Goal: Information Seeking & Learning: Learn about a topic

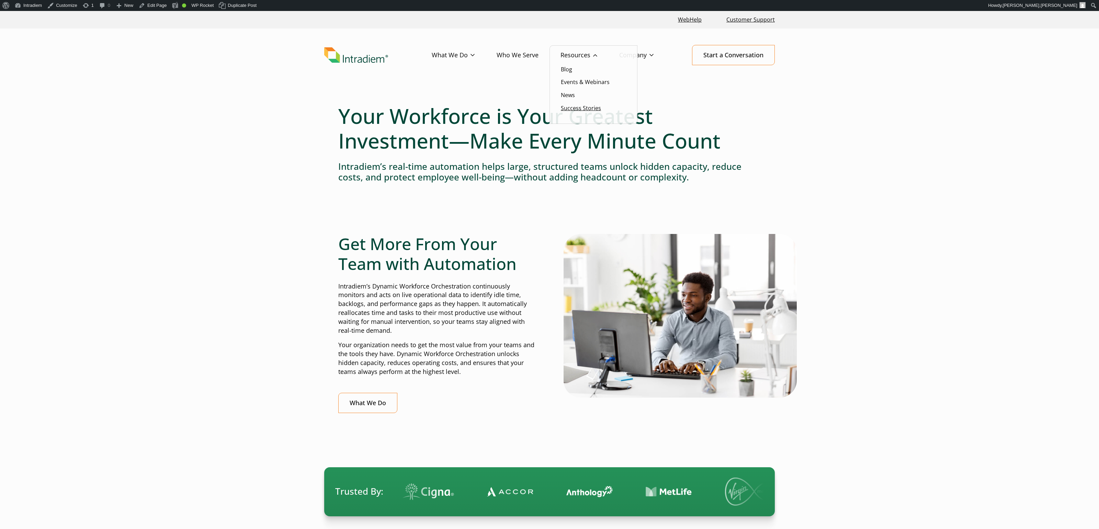
click at [571, 110] on link "Success Stories" at bounding box center [581, 108] width 40 height 8
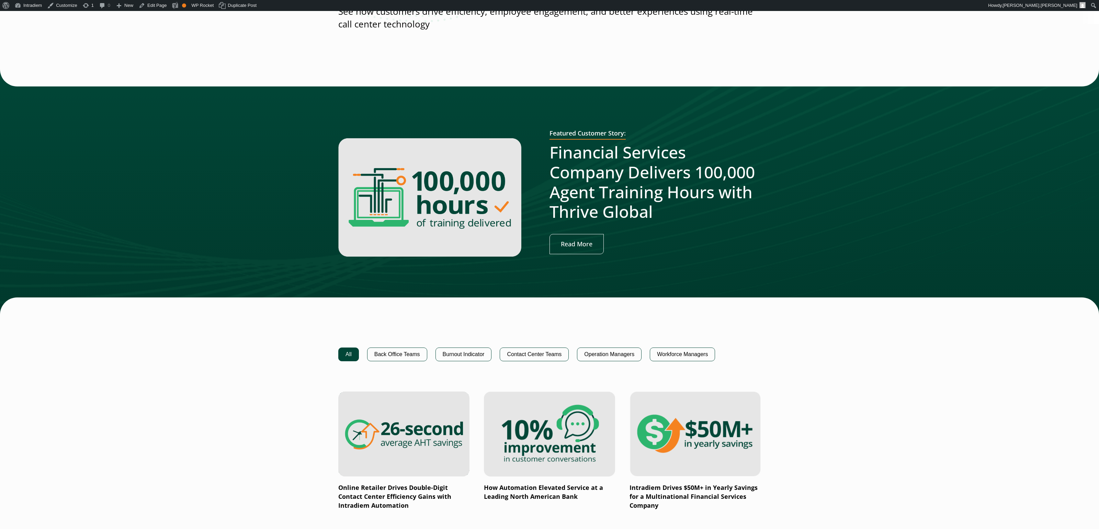
scroll to position [182, 0]
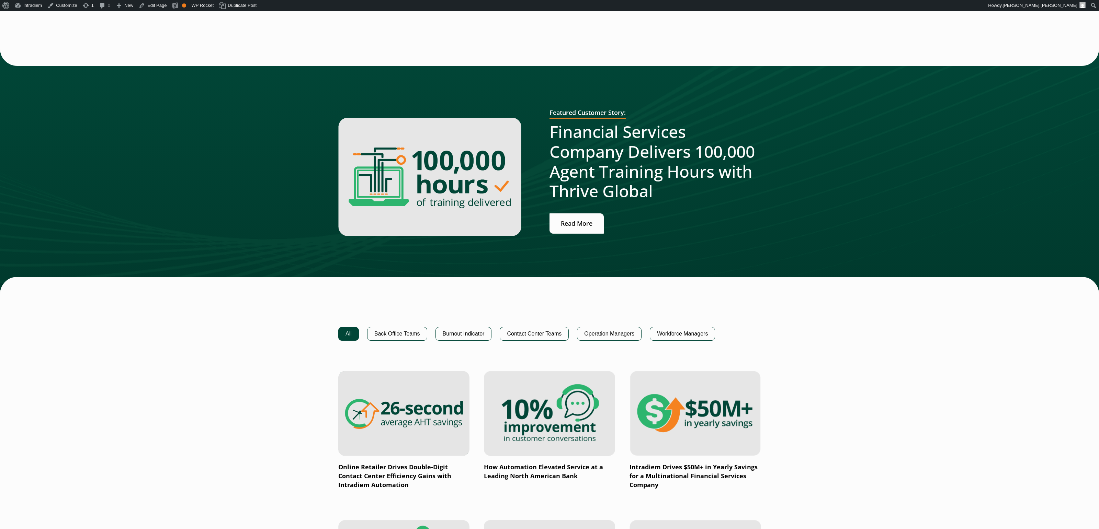
drag, startPoint x: 560, startPoint y: 238, endPoint x: 567, endPoint y: 230, distance: 10.7
click at [562, 236] on div "Featured Customer Story: Financial Services Company Delivers 100,000 Agent Trai…" at bounding box center [654, 177] width 211 height 136
click at [567, 230] on link "Read More" at bounding box center [576, 224] width 54 height 20
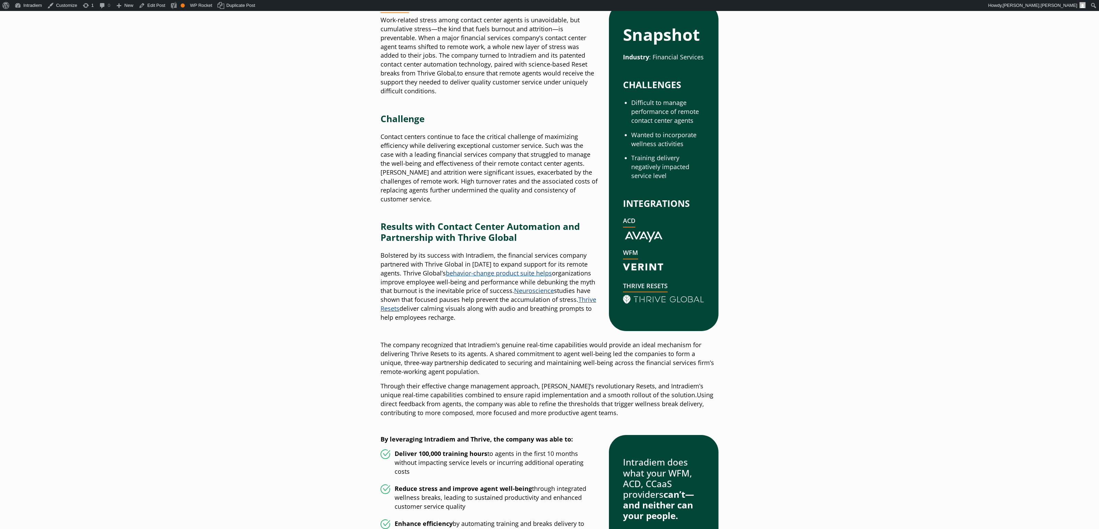
scroll to position [320, 0]
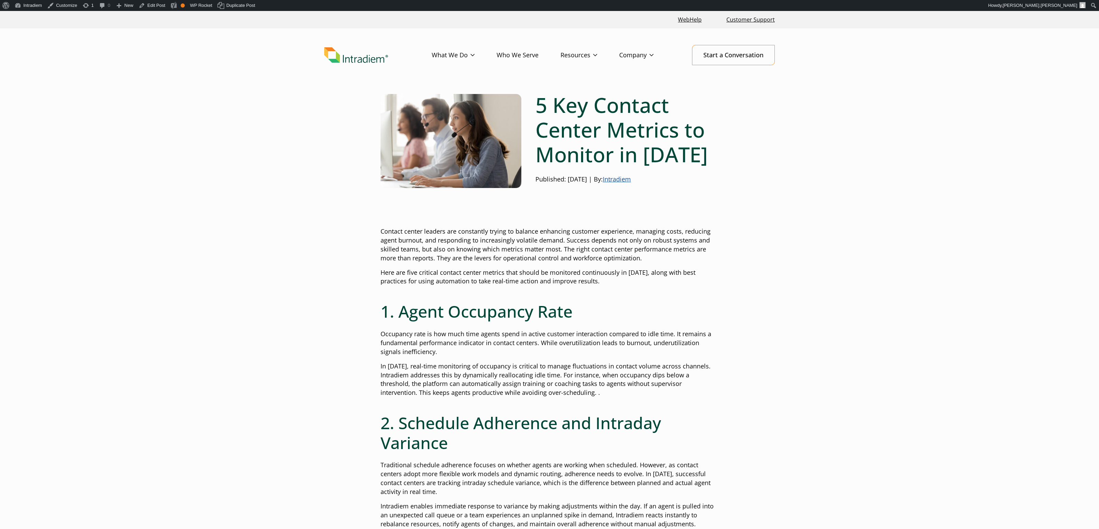
click at [836, 80] on header "Menu What We Do Platform Who We Serve Resources Blog Events & Webinars News Suc…" at bounding box center [549, 60] width 1099 height 64
